Goal: Information Seeking & Learning: Learn about a topic

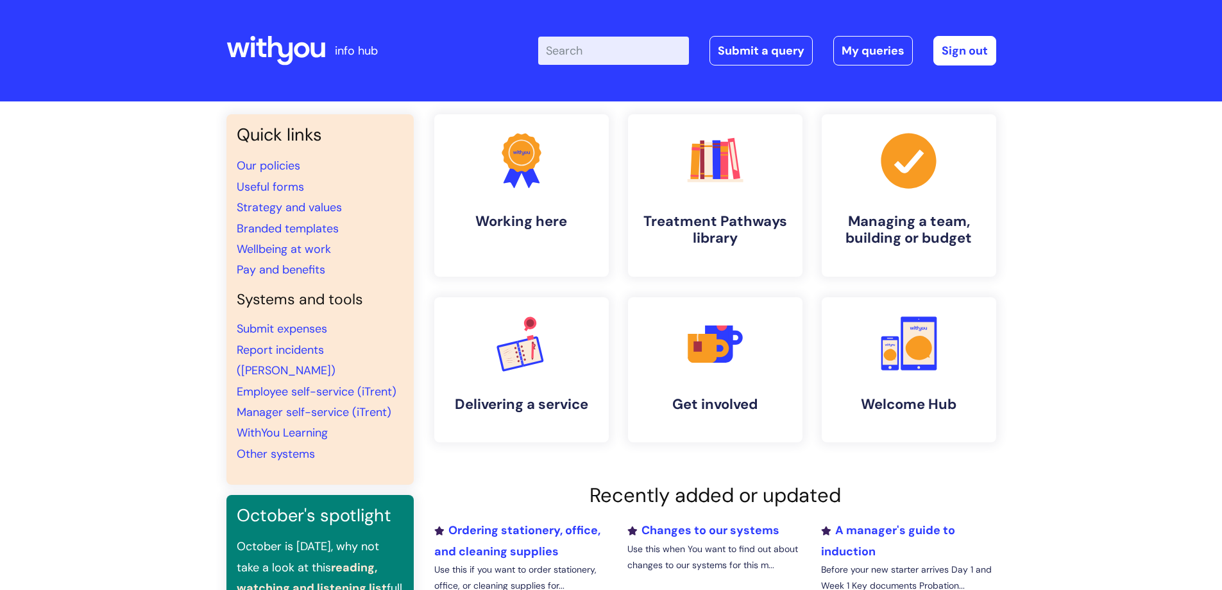
click at [592, 51] on input "Enter your search term here..." at bounding box center [613, 51] width 151 height 28
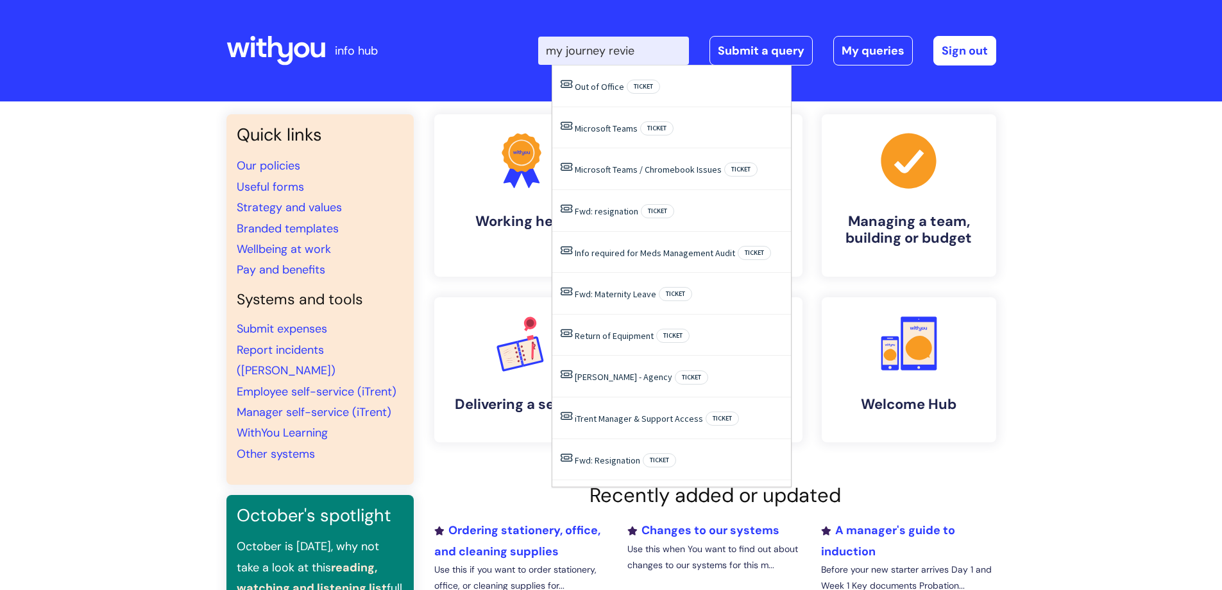
type input "my journey review"
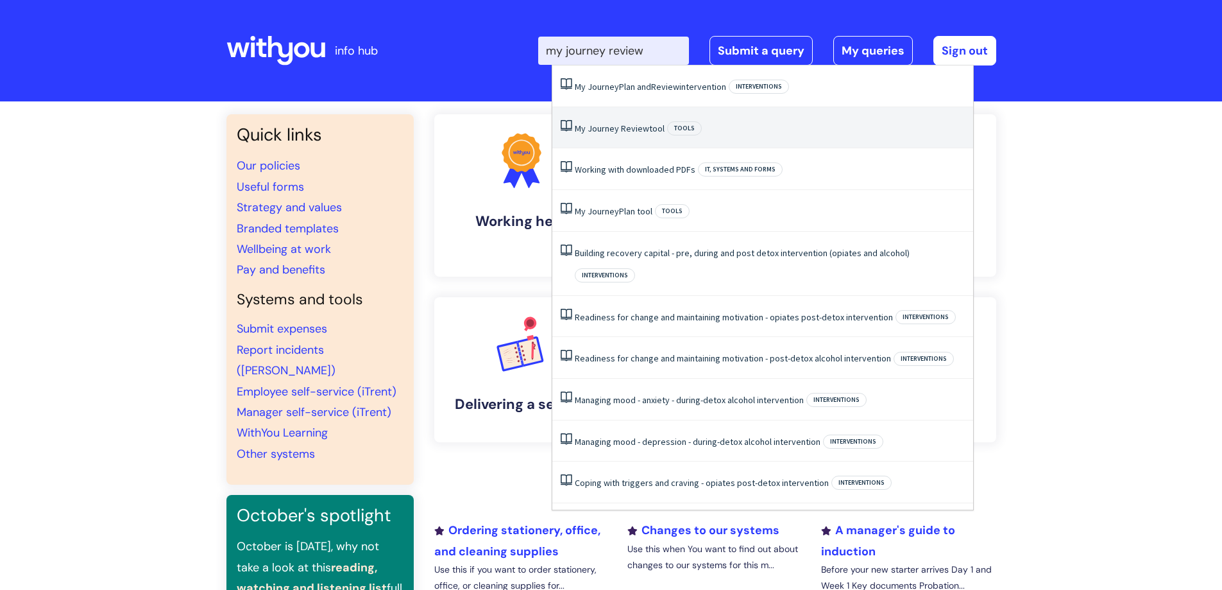
click at [627, 120] on li "My Journey Review tool Tools" at bounding box center [762, 128] width 421 height 42
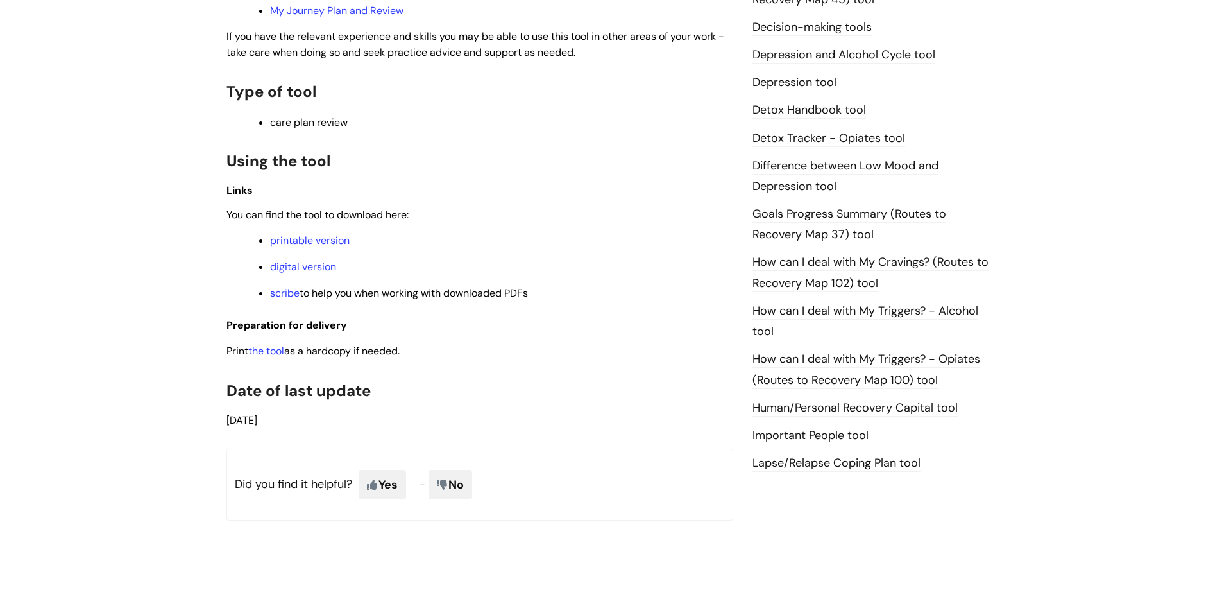
scroll to position [770, 0]
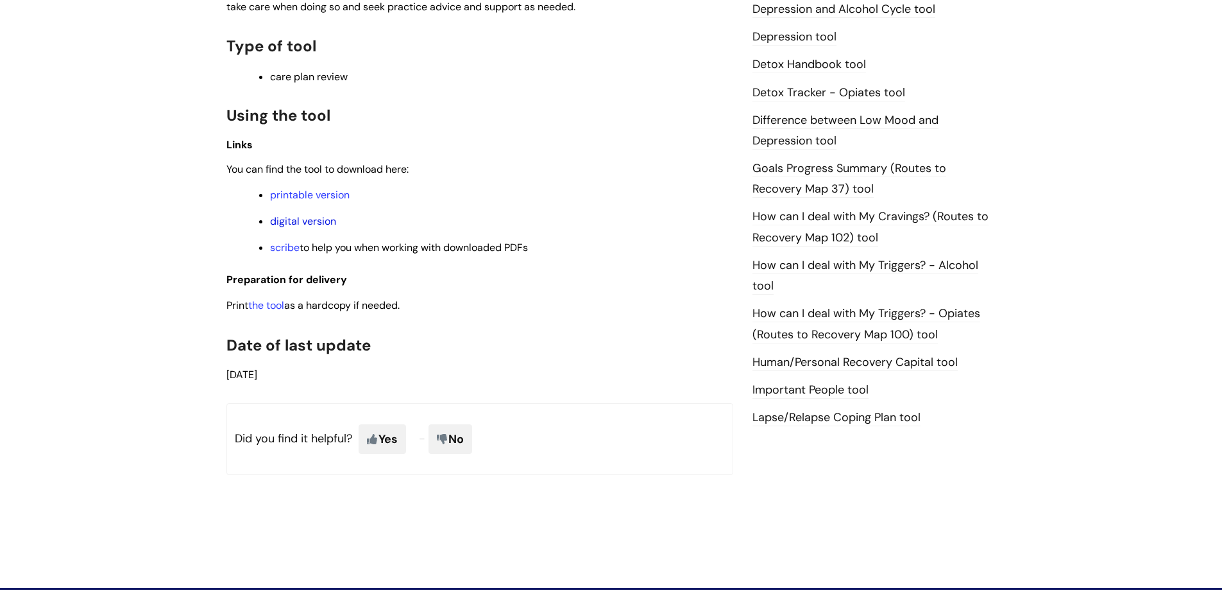
click at [320, 219] on link "digital version" at bounding box center [303, 220] width 66 height 13
